Goal: Transaction & Acquisition: Purchase product/service

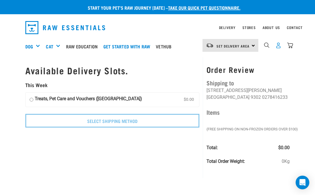
click at [277, 47] on img "dropdown navigation" at bounding box center [278, 45] width 6 height 6
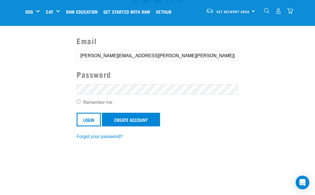
scroll to position [40, 0]
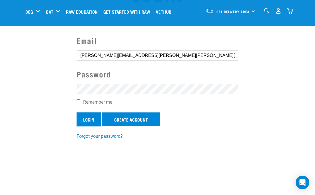
click at [86, 119] on input "Login" at bounding box center [89, 119] width 24 height 14
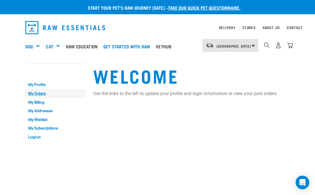
click at [42, 94] on link "My Orders" at bounding box center [55, 93] width 61 height 9
click at [39, 92] on link "My Orders" at bounding box center [55, 93] width 61 height 9
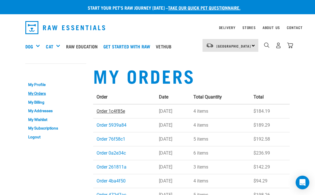
click at [112, 113] on link "Order 1c4f85e" at bounding box center [111, 110] width 28 height 5
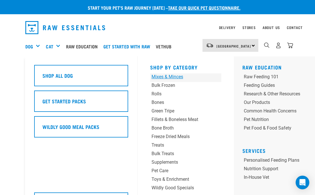
click at [179, 75] on div "Mixes & Minces" at bounding box center [179, 76] width 56 height 7
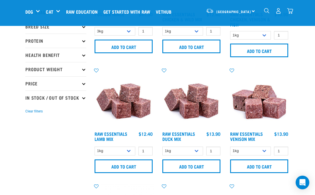
scroll to position [96, 0]
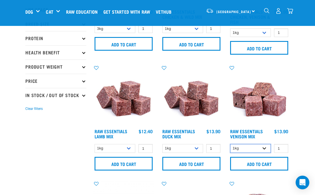
click at [265, 149] on select "1kg 3kg" at bounding box center [250, 148] width 41 height 9
select select "712"
click at [283, 146] on input "2" at bounding box center [281, 148] width 14 height 9
click at [283, 146] on input "3" at bounding box center [281, 148] width 14 height 9
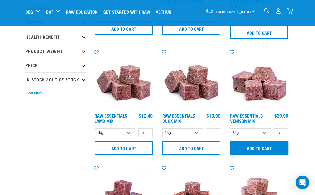
click at [263, 143] on input "Add to cart" at bounding box center [259, 148] width 58 height 14
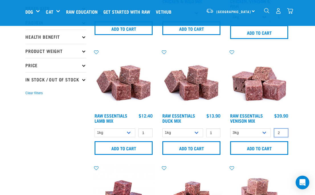
type input "2"
click at [284, 134] on input "2" at bounding box center [281, 132] width 14 height 9
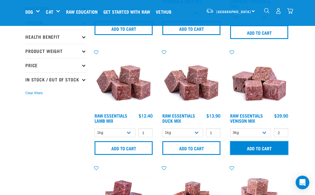
click at [277, 146] on input "Add to cart" at bounding box center [259, 148] width 58 height 14
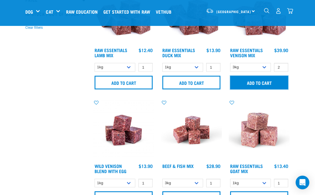
scroll to position [177, 0]
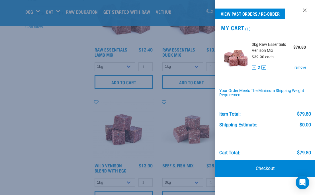
click at [187, 112] on div at bounding box center [157, 97] width 315 height 195
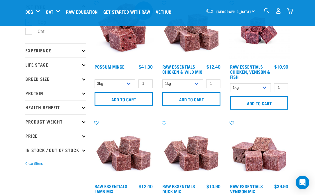
scroll to position [22, 0]
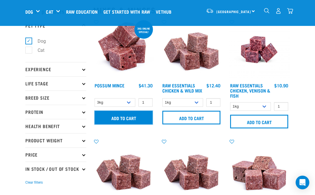
click at [141, 119] on input "Add to cart" at bounding box center [124, 118] width 58 height 14
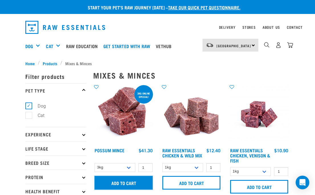
scroll to position [0, 0]
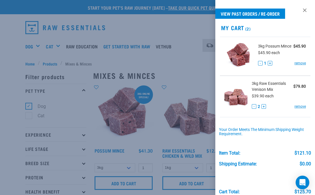
click at [38, 47] on div at bounding box center [157, 97] width 315 height 195
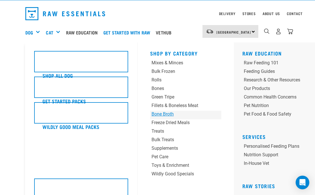
scroll to position [18, 0]
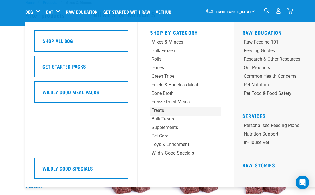
click at [161, 110] on div "Treats" at bounding box center [179, 110] width 56 height 7
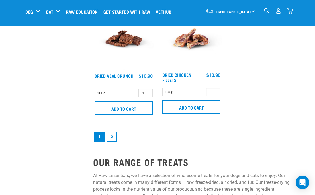
scroll to position [1200, 0]
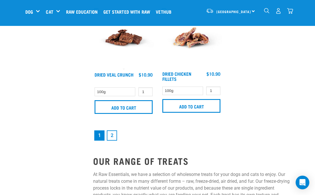
click at [114, 135] on link "2" at bounding box center [112, 135] width 10 height 10
click at [268, 10] on img "dropdown navigation" at bounding box center [266, 10] width 5 height 5
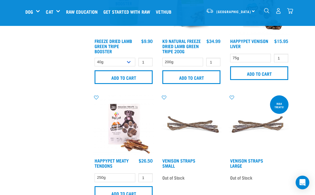
scroll to position [303, 0]
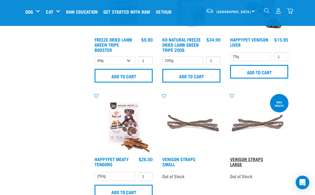
click at [239, 159] on link "Venison Straps Large" at bounding box center [246, 162] width 33 height 8
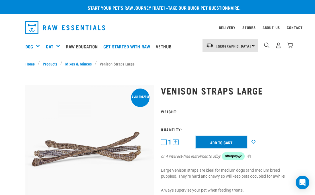
click at [218, 142] on input "Add to cart" at bounding box center [221, 142] width 51 height 12
click at [177, 142] on button "+" at bounding box center [176, 142] width 6 height 6
click at [176, 142] on button "+" at bounding box center [176, 142] width 6 height 6
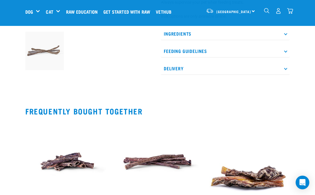
scroll to position [250, 0]
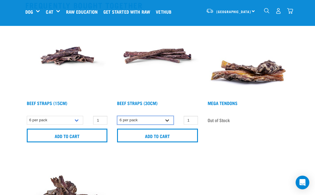
click at [169, 120] on select "6 per pack" at bounding box center [145, 120] width 56 height 9
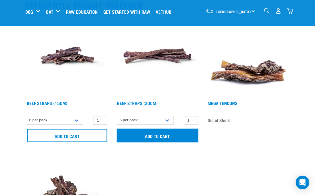
click at [171, 135] on input "Add to cart" at bounding box center [157, 136] width 81 height 14
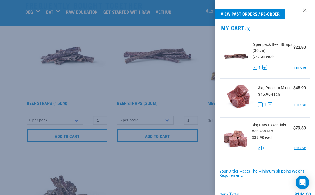
click at [188, 34] on div at bounding box center [157, 97] width 315 height 195
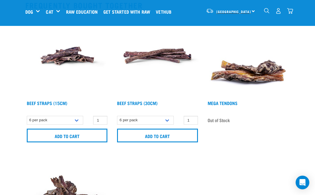
click at [235, 11] on span "[GEOGRAPHIC_DATA]" at bounding box center [233, 12] width 34 height 2
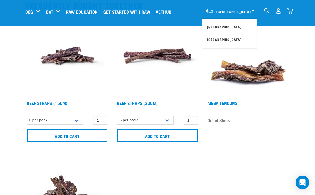
click at [184, 34] on img at bounding box center [157, 55] width 83 height 83
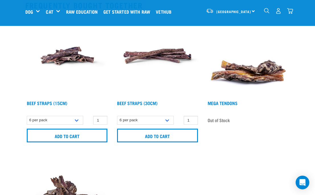
click at [290, 11] on img "dropdown navigation" at bounding box center [290, 11] width 6 height 6
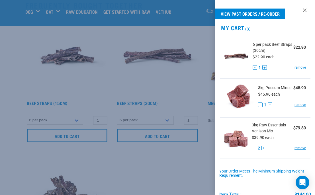
click at [195, 99] on div at bounding box center [157, 97] width 315 height 195
